Goal: Information Seeking & Learning: Learn about a topic

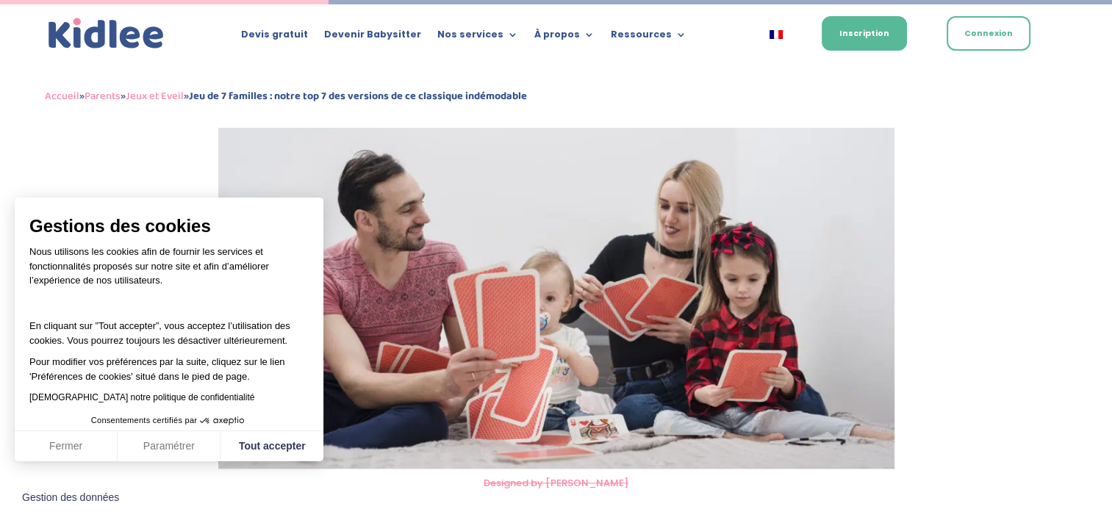
scroll to position [1784, 0]
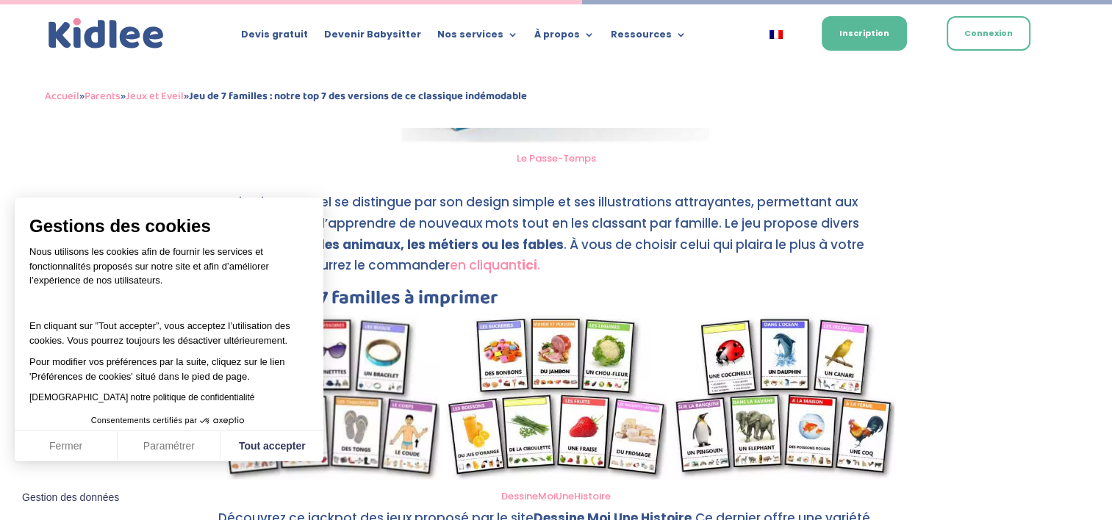
scroll to position [3194, 0]
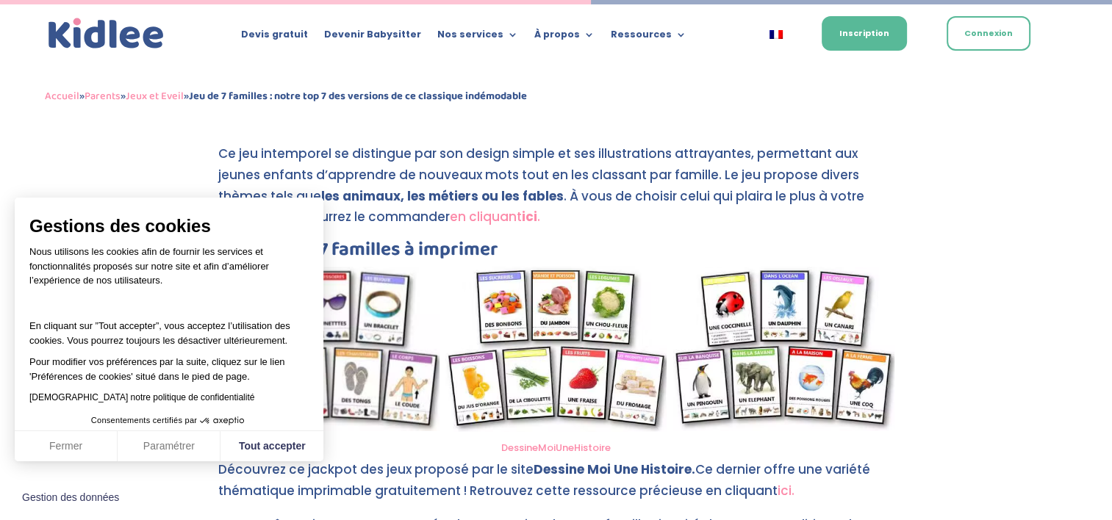
click at [262, 446] on button "Tout accepter" at bounding box center [272, 446] width 103 height 31
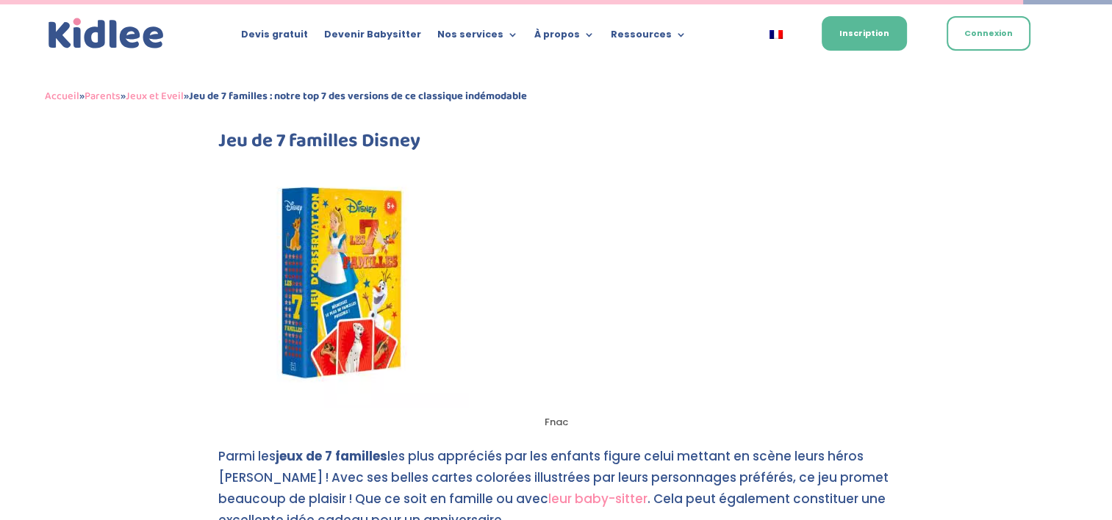
scroll to position [5606, 0]
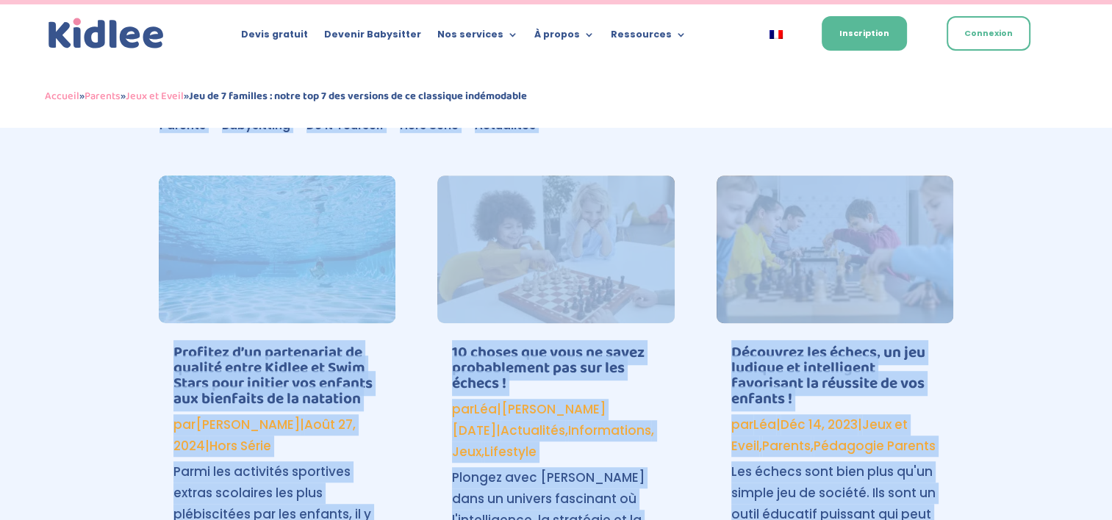
scroll to position [6615, 0]
